Goal: Task Accomplishment & Management: Manage account settings

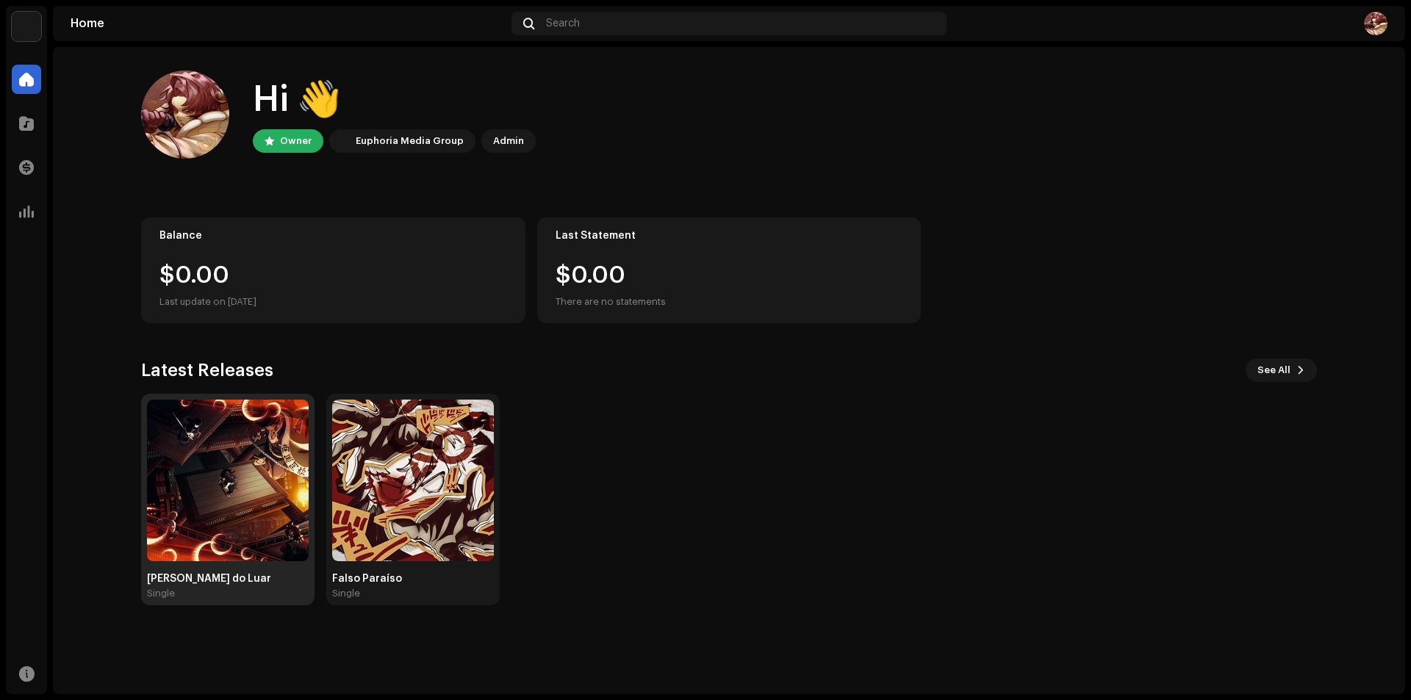
click at [228, 488] on img at bounding box center [228, 481] width 162 height 162
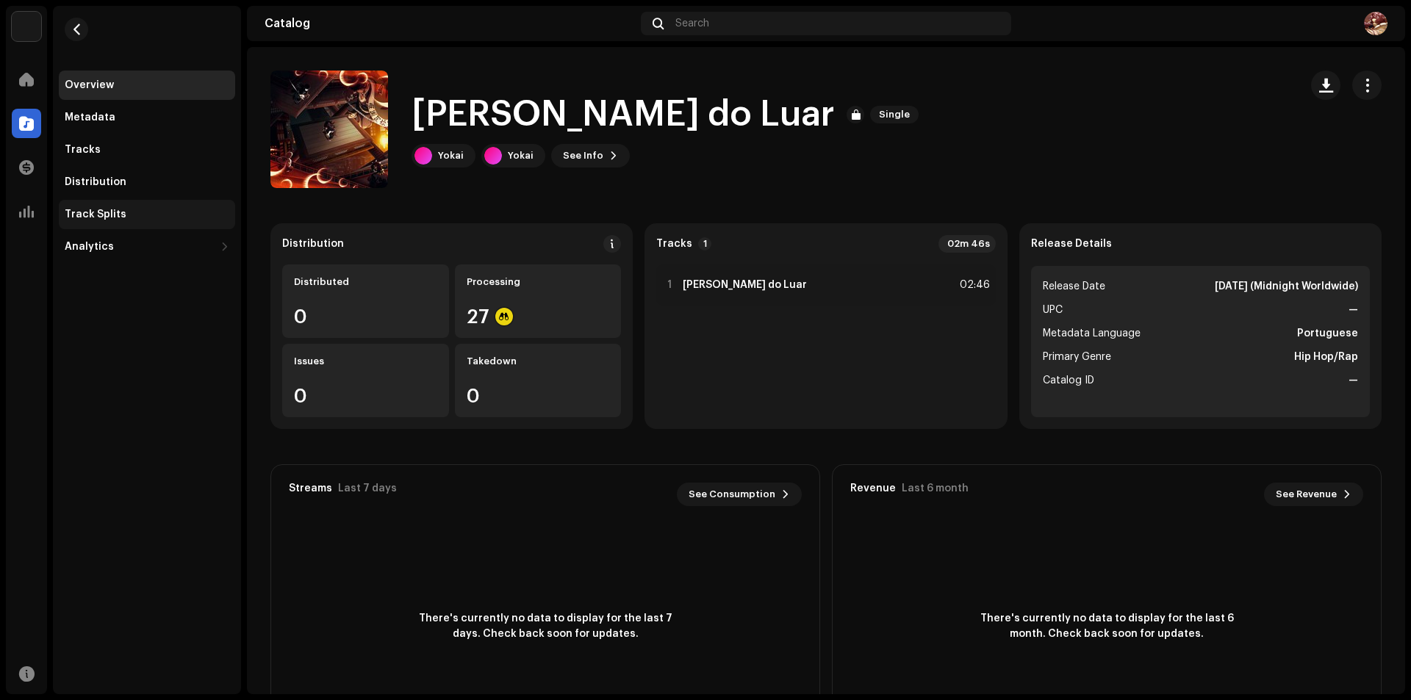
click at [111, 217] on div "Track Splits" at bounding box center [96, 215] width 62 height 12
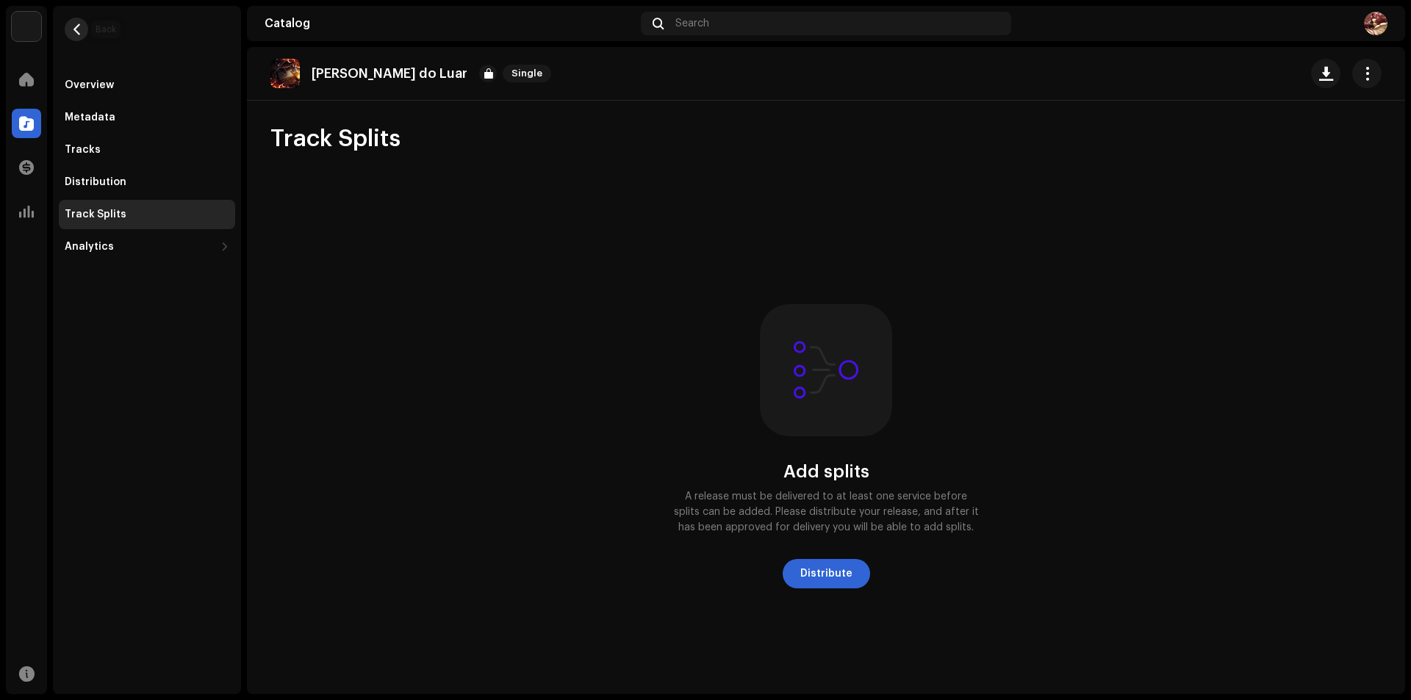
click at [85, 31] on button "button" at bounding box center [77, 30] width 24 height 24
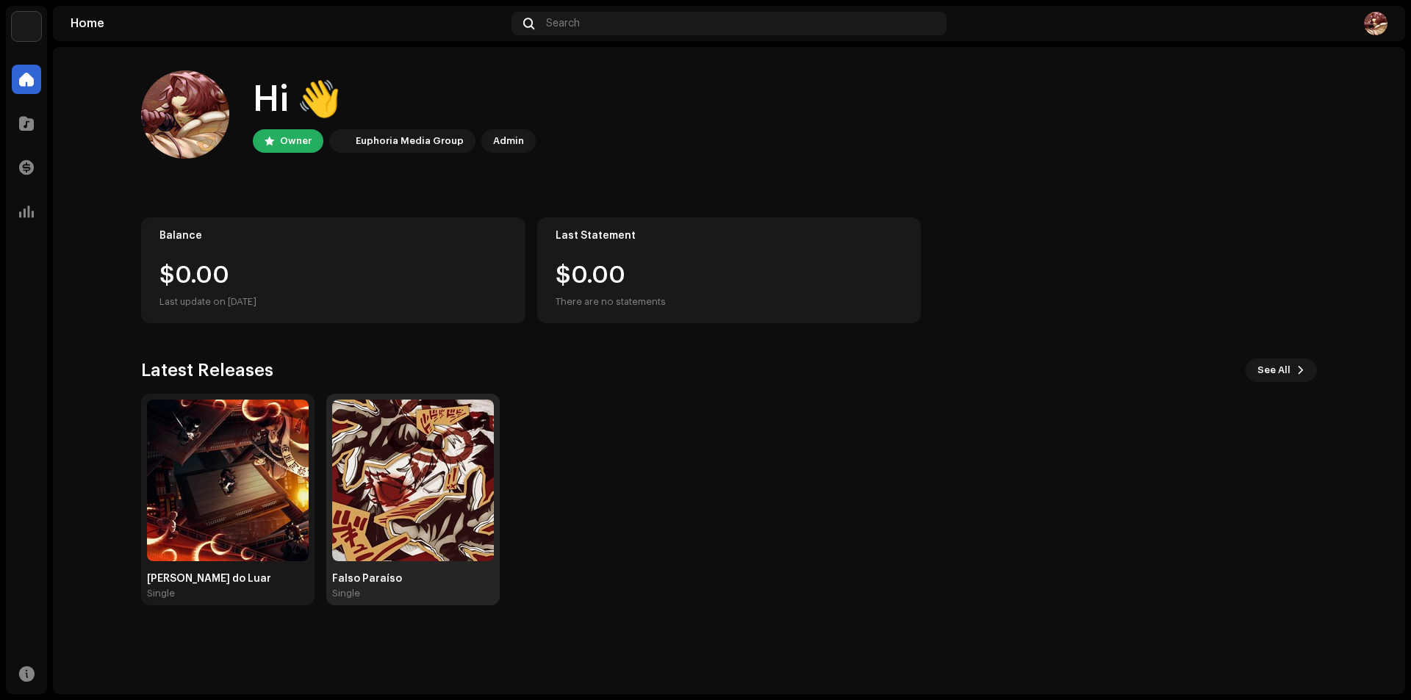
click at [433, 472] on img at bounding box center [413, 481] width 162 height 162
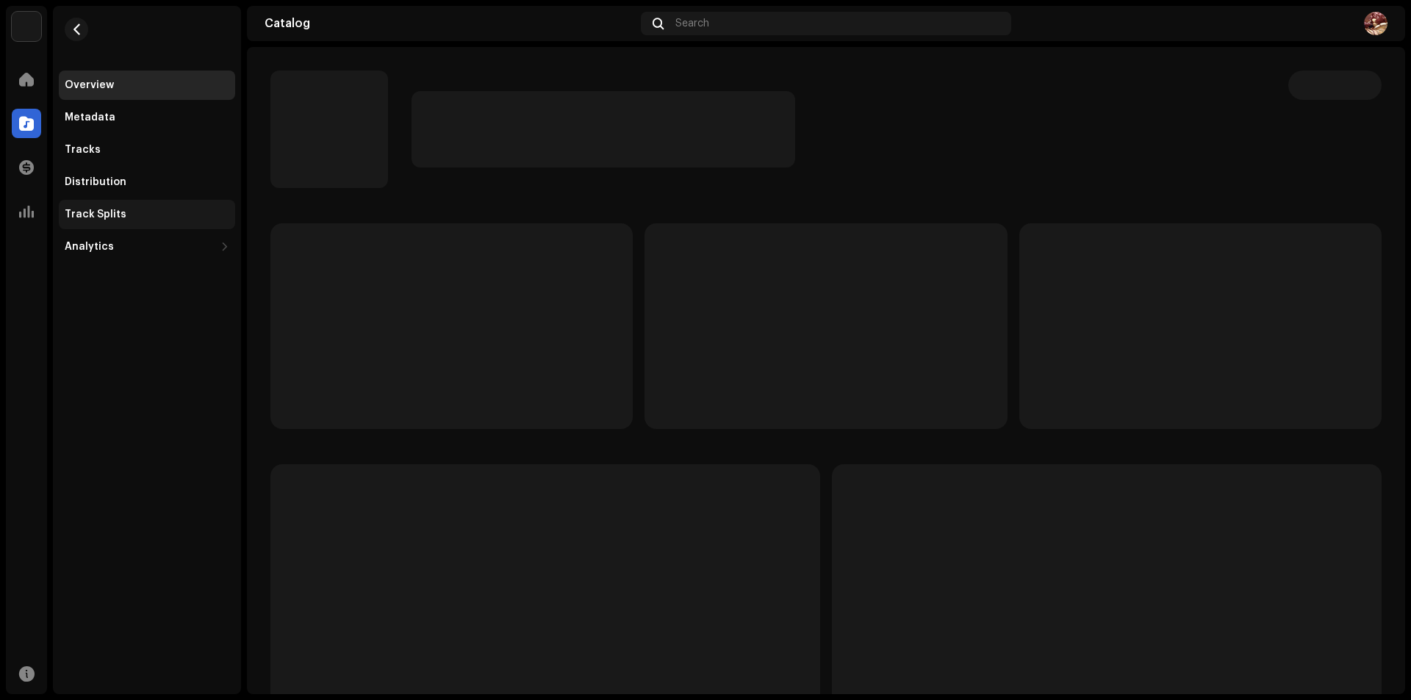
click at [112, 215] on div "Track Splits" at bounding box center [96, 215] width 62 height 12
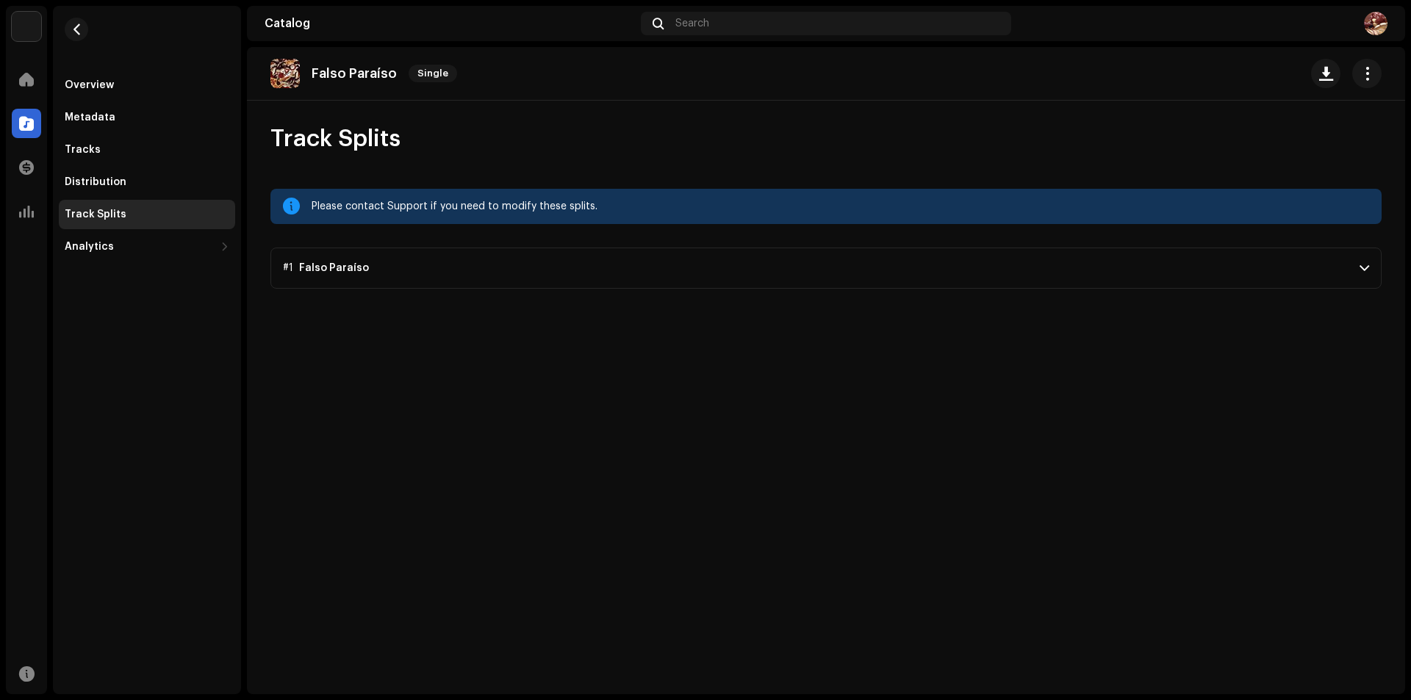
click at [1009, 270] on p-accordion-header "#1 Falso Paraíso" at bounding box center [825, 268] width 1111 height 41
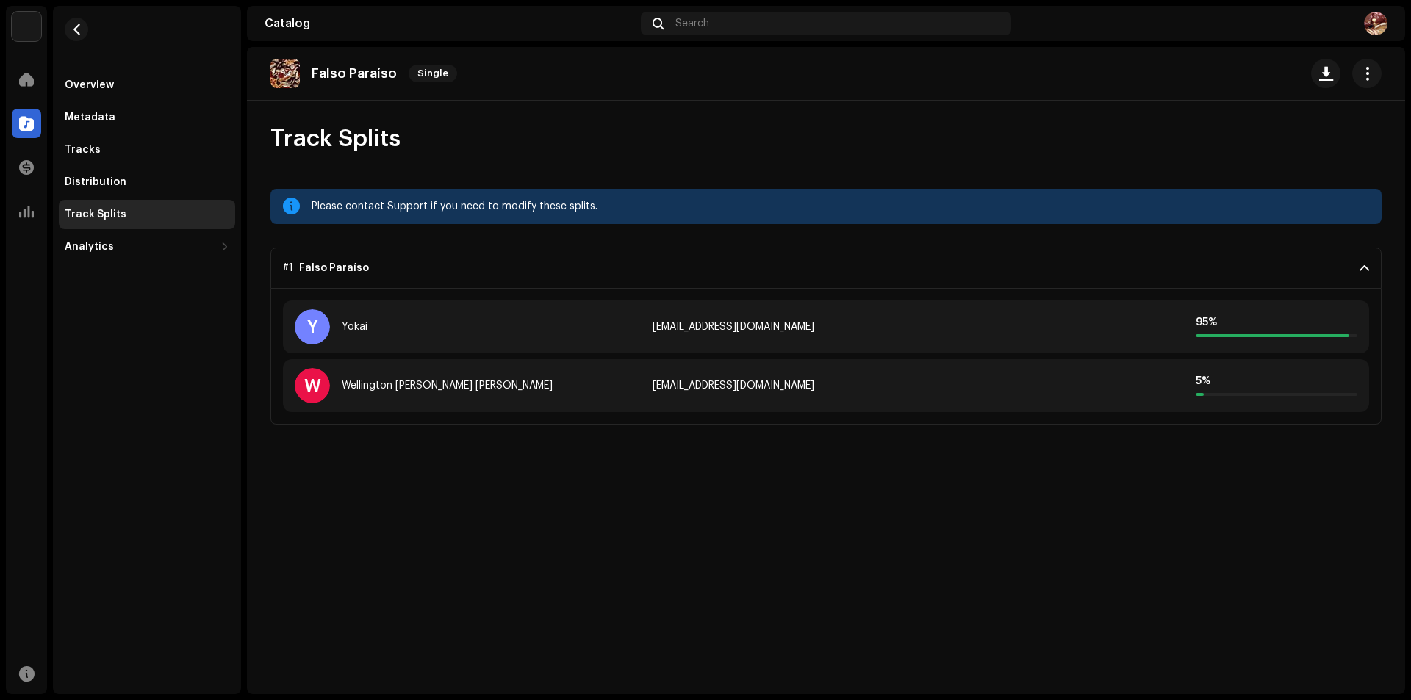
click at [1009, 270] on p-accordion-header "#1 Falso Paraíso" at bounding box center [825, 268] width 1111 height 41
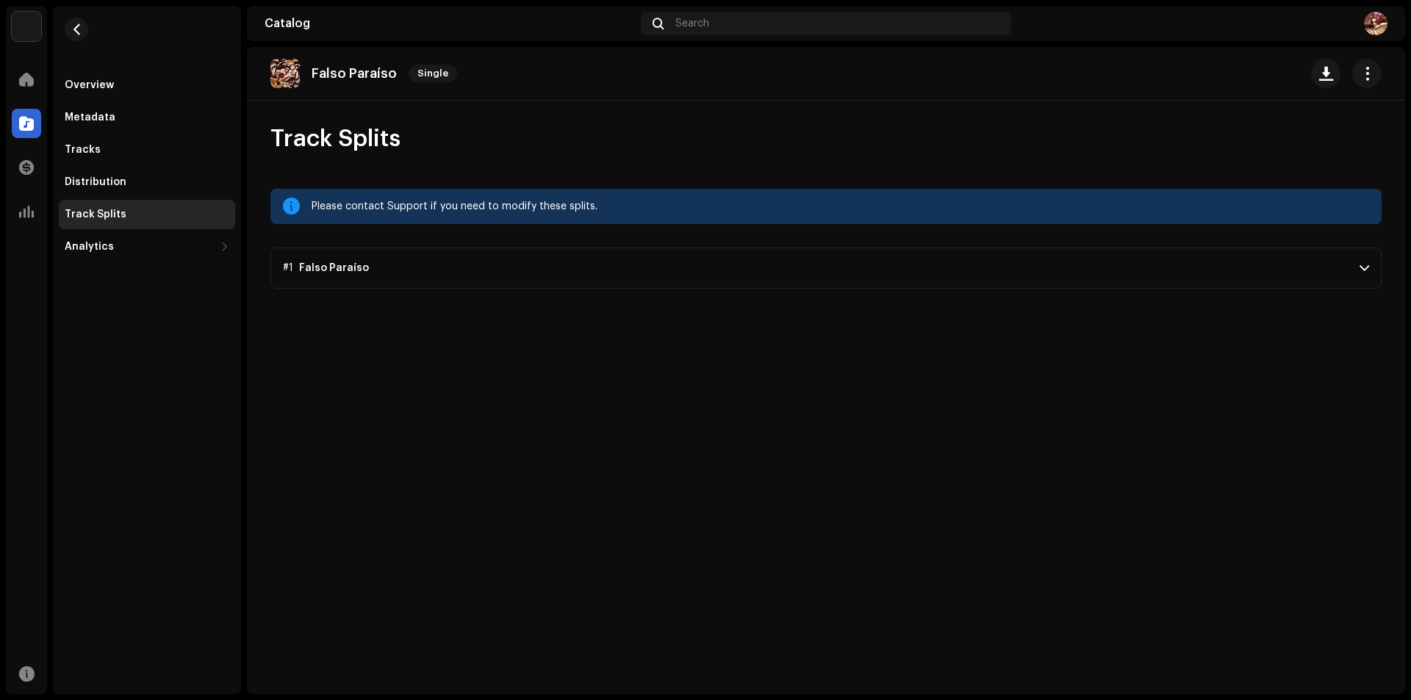
click at [419, 264] on p-accordion-header "#1 Falso Paraíso" at bounding box center [825, 268] width 1111 height 41
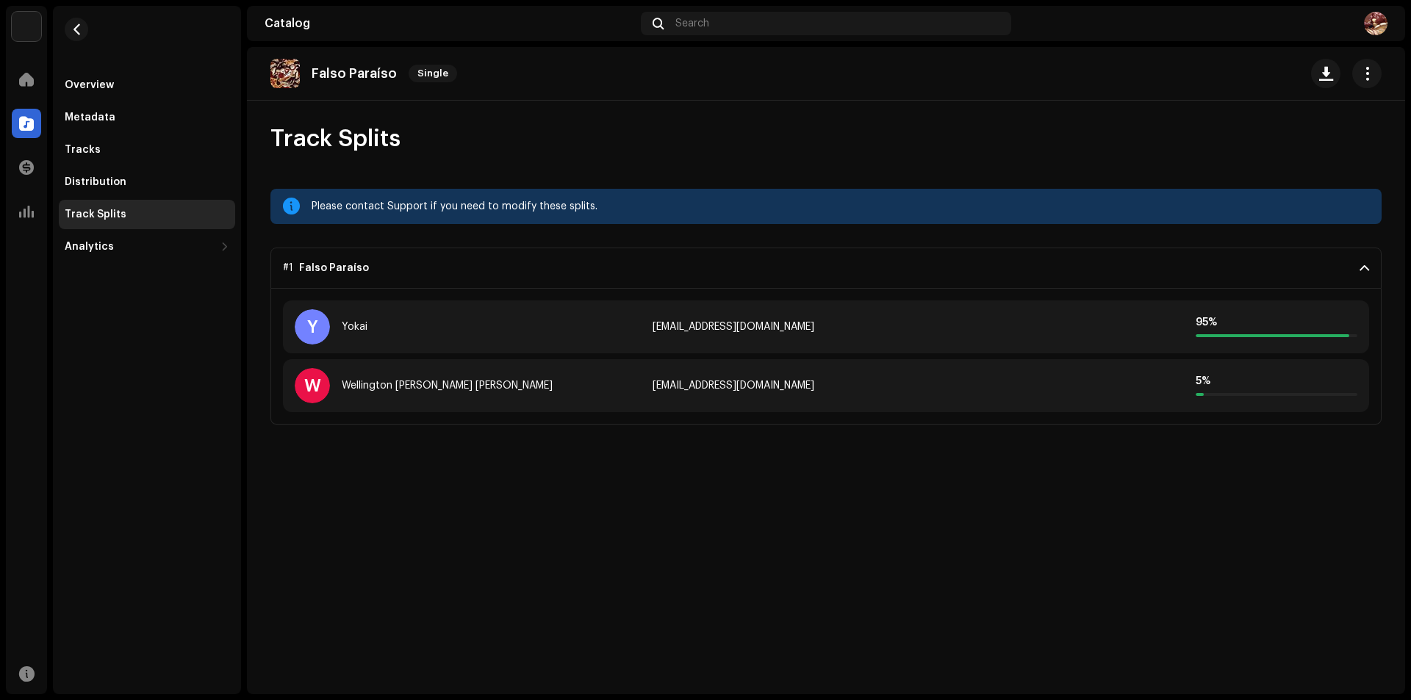
click at [414, 267] on p-accordion-header "#1 Falso Paraíso" at bounding box center [825, 268] width 1111 height 41
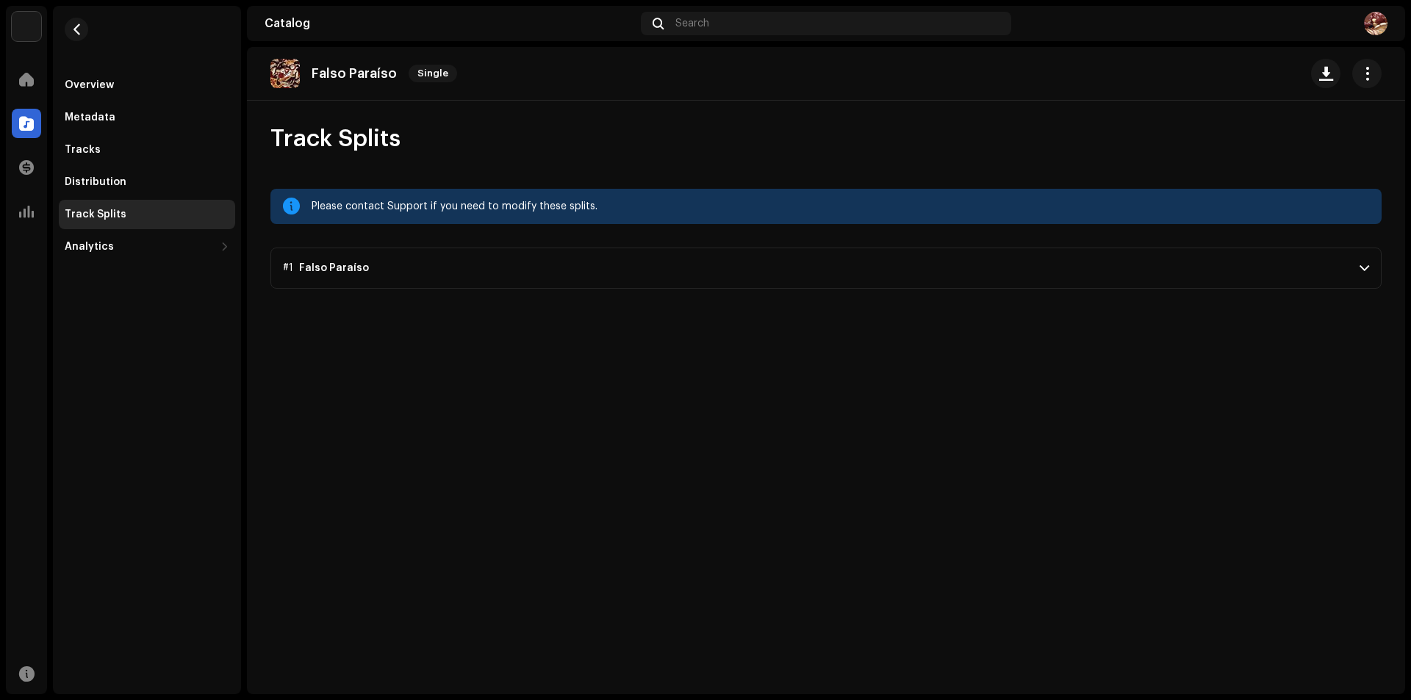
click at [25, 29] on img at bounding box center [26, 26] width 29 height 29
click at [24, 72] on div at bounding box center [26, 79] width 29 height 29
